Goal: Information Seeking & Learning: Learn about a topic

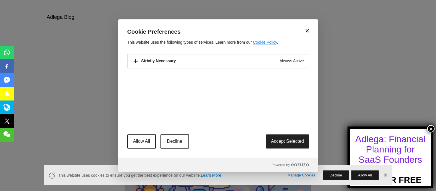
click at [306, 31] on icon at bounding box center [307, 31] width 4 height 4
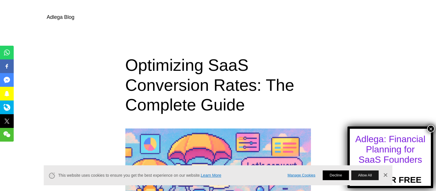
click at [330, 175] on button "Decline" at bounding box center [336, 175] width 26 height 10
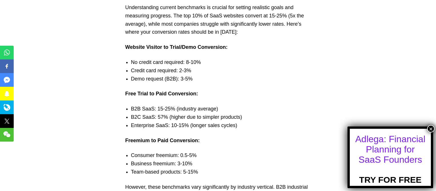
scroll to position [648, 0]
drag, startPoint x: 145, startPoint y: 47, endPoint x: 197, endPoint y: 47, distance: 51.6
click at [197, 47] on strong "Website Visitor to Trial/Demo Conversion:" at bounding box center [176, 48] width 102 height 6
drag, startPoint x: 127, startPoint y: 95, endPoint x: 165, endPoint y: 93, distance: 38.0
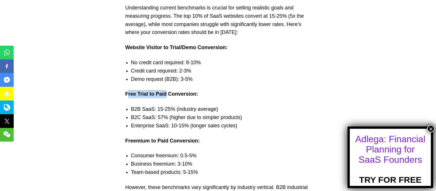
click at [165, 93] on strong "Free Trial to Paid Conversion:" at bounding box center [161, 94] width 73 height 6
click at [176, 93] on strong "Free Trial to Paid Conversion:" at bounding box center [161, 94] width 73 height 6
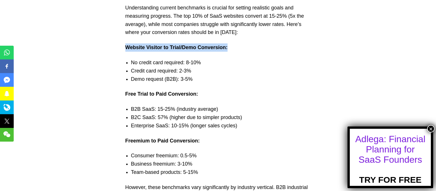
drag, startPoint x: 125, startPoint y: 46, endPoint x: 229, endPoint y: 46, distance: 104.4
drag, startPoint x: 126, startPoint y: 48, endPoint x: 226, endPoint y: 47, distance: 100.4
click at [226, 47] on strong "Website Visitor to Trial/Demo Conversion:" at bounding box center [176, 48] width 102 height 6
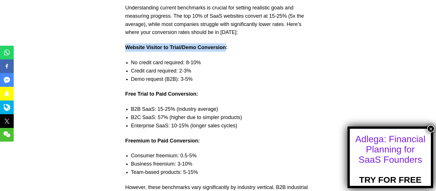
click at [207, 62] on li "No credit card required: 8-10%" at bounding box center [223, 62] width 185 height 8
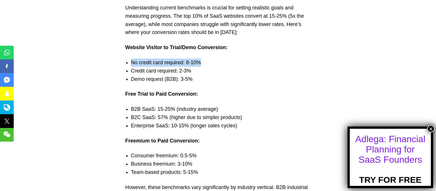
drag, startPoint x: 203, startPoint y: 64, endPoint x: 130, endPoint y: 62, distance: 73.9
click at [130, 62] on ul "No credit card required: 8-10% Credit card required: 2-3% Demo request (B2B): 3…" at bounding box center [218, 70] width 197 height 25
click at [153, 59] on li "No credit card required: 8-10%" at bounding box center [223, 62] width 185 height 8
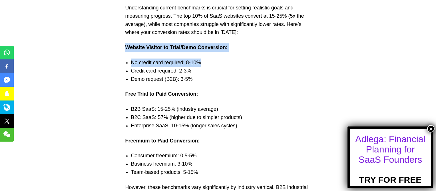
drag, startPoint x: 208, startPoint y: 62, endPoint x: 125, endPoint y: 46, distance: 84.4
click at [195, 65] on li "No credit card required: 8-10%" at bounding box center [223, 62] width 185 height 8
drag, startPoint x: 206, startPoint y: 60, endPoint x: 126, endPoint y: 47, distance: 81.7
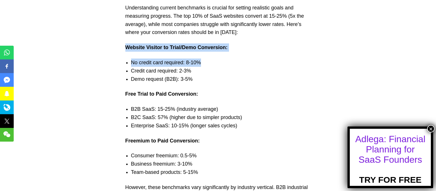
click at [158, 49] on strong "Website Visitor to Trial/Demo Conversion:" at bounding box center [176, 48] width 102 height 6
drag, startPoint x: 204, startPoint y: 63, endPoint x: 118, endPoint y: 51, distance: 86.8
click at [156, 61] on li "No credit card required: 8-10%" at bounding box center [223, 62] width 185 height 8
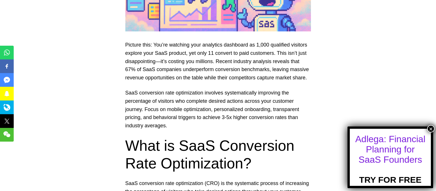
scroll to position [220, 0]
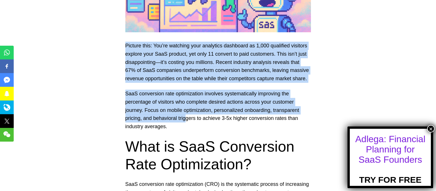
drag, startPoint x: 126, startPoint y: 46, endPoint x: 187, endPoint y: 118, distance: 95.0
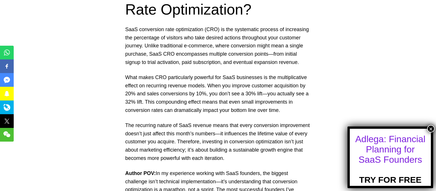
scroll to position [391, 0]
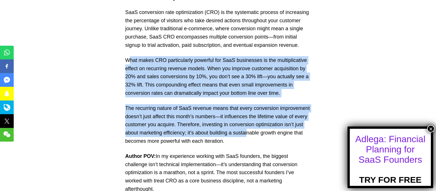
drag, startPoint x: 128, startPoint y: 60, endPoint x: 248, endPoint y: 135, distance: 141.4
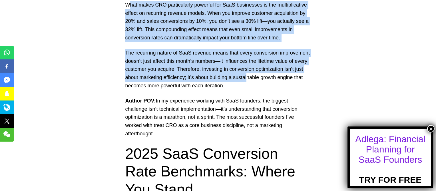
scroll to position [474, 0]
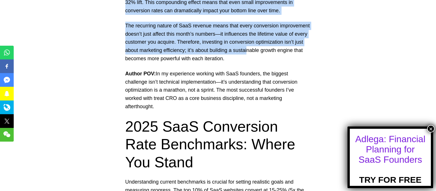
click at [159, 72] on p "Author POV: In my experience working with SaaS founders, the biggest challenge …" at bounding box center [217, 90] width 185 height 41
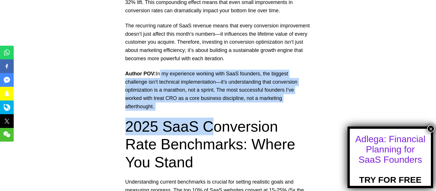
drag, startPoint x: 158, startPoint y: 74, endPoint x: 207, endPoint y: 119, distance: 66.6
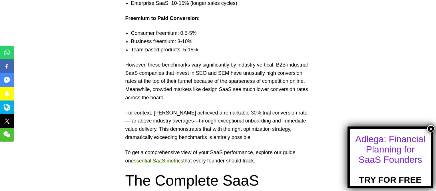
scroll to position [786, 0]
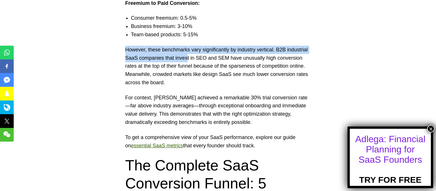
drag, startPoint x: 126, startPoint y: 51, endPoint x: 187, endPoint y: 58, distance: 61.5
click at [187, 58] on p "However, these benchmarks vary significantly by industry vertical. B2B industri…" at bounding box center [217, 66] width 185 height 41
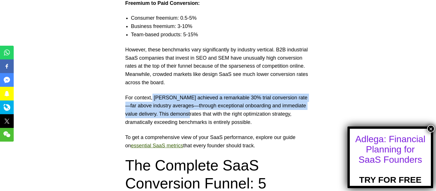
drag, startPoint x: 153, startPoint y: 97, endPoint x: 196, endPoint y: 116, distance: 47.5
click at [196, 116] on p "For context, [PERSON_NAME] achieved a remarkable 30% trial conversion rate—far …" at bounding box center [217, 110] width 185 height 33
click at [220, 116] on p "For context, [PERSON_NAME] achieved a remarkable 30% trial conversion rate—far …" at bounding box center [217, 110] width 185 height 33
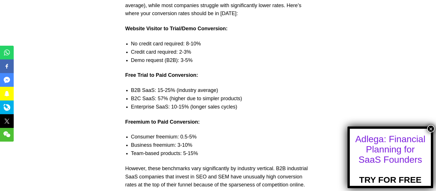
scroll to position [649, 0]
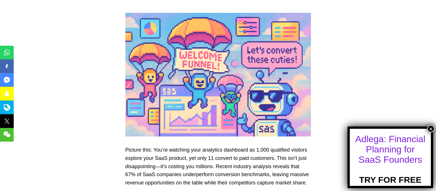
scroll to position [136, 0]
